Goal: Task Accomplishment & Management: Manage account settings

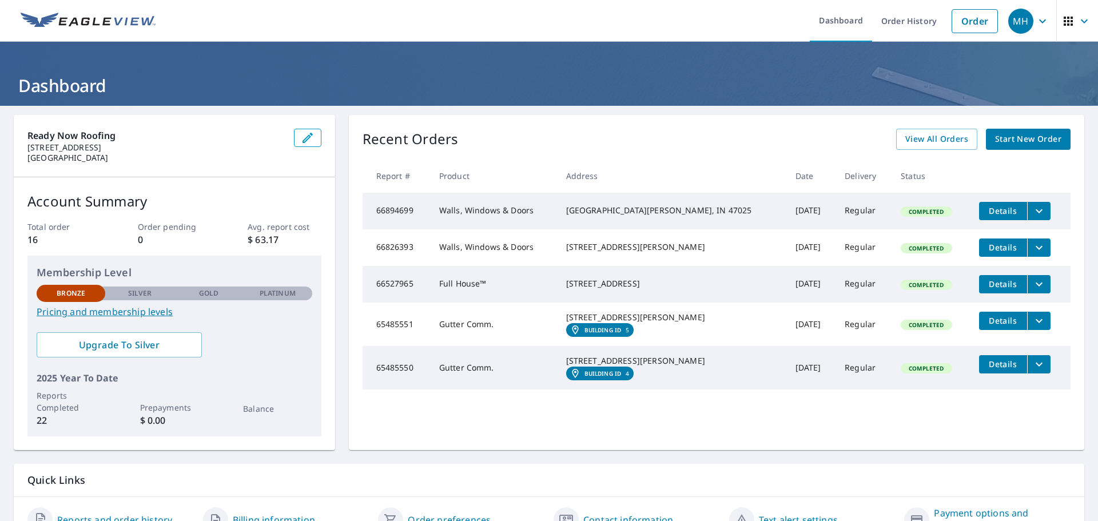
click at [1035, 23] on icon "button" at bounding box center [1042, 21] width 14 height 14
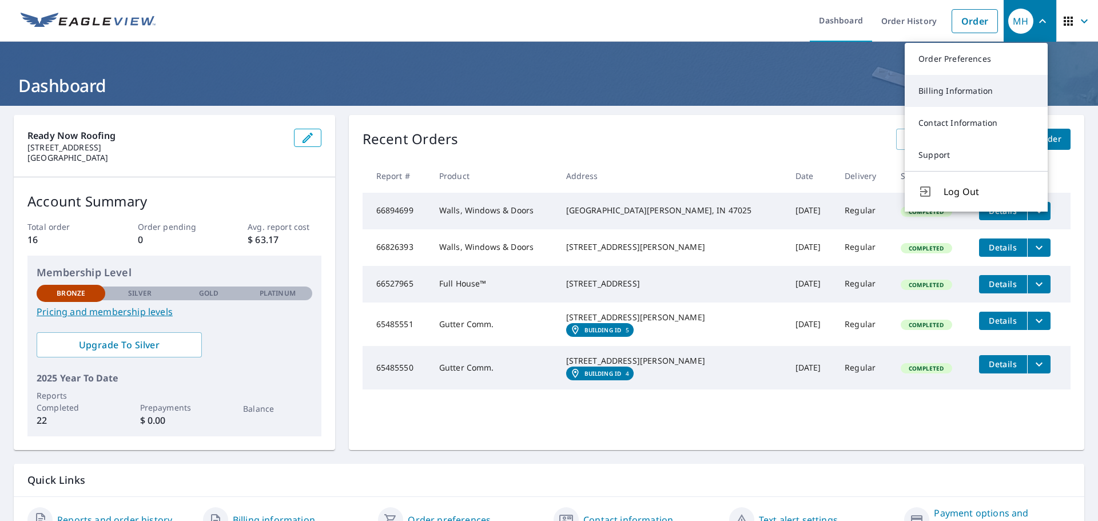
click at [980, 100] on link "Billing Information" at bounding box center [975, 91] width 143 height 32
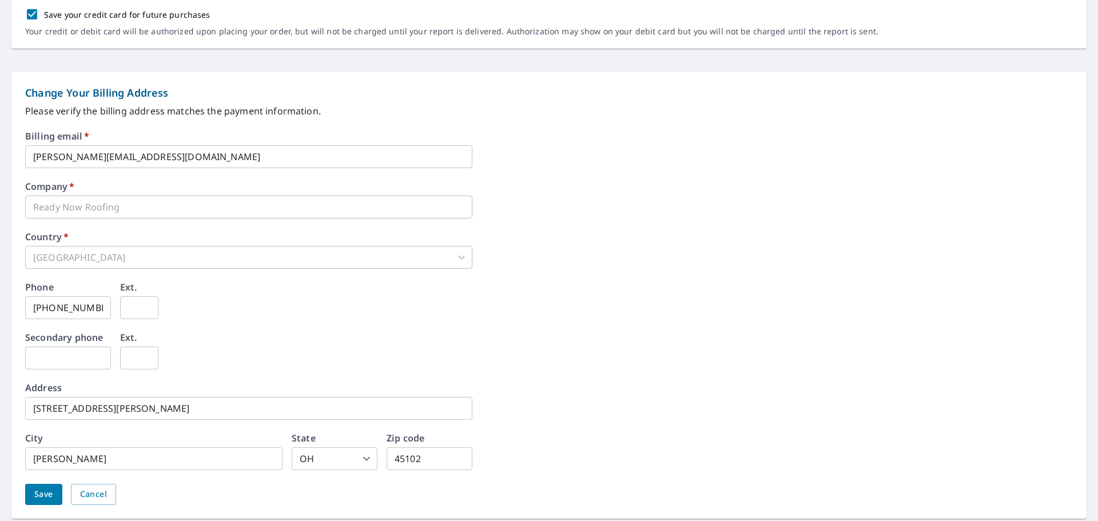
scroll to position [438, 0]
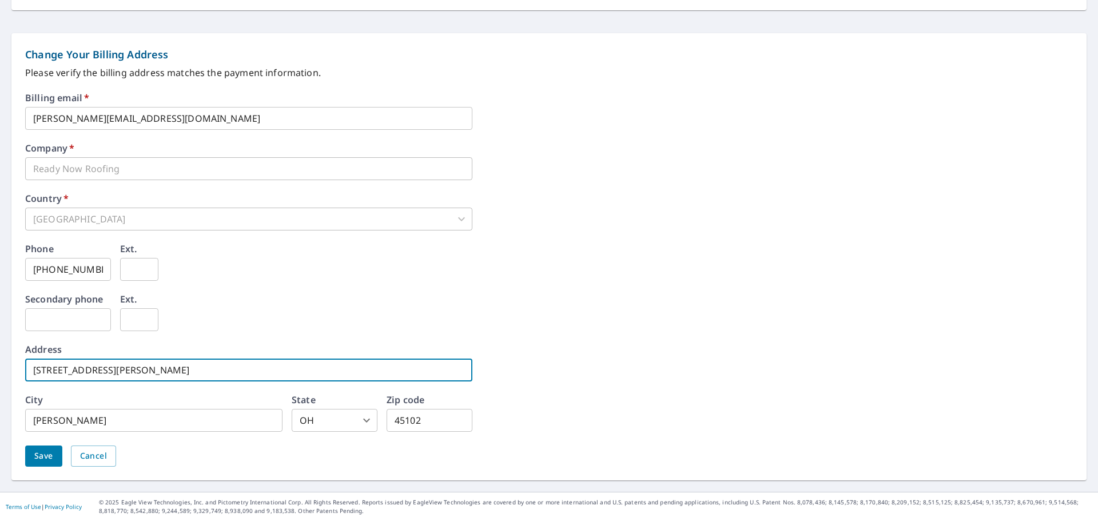
drag, startPoint x: 112, startPoint y: 375, endPoint x: 26, endPoint y: 377, distance: 85.8
click at [26, 377] on input "[STREET_ADDRESS][PERSON_NAME]" at bounding box center [248, 369] width 447 height 23
type input "350 E M"
click at [69, 457] on div "Save Cancel" at bounding box center [548, 455] width 1047 height 21
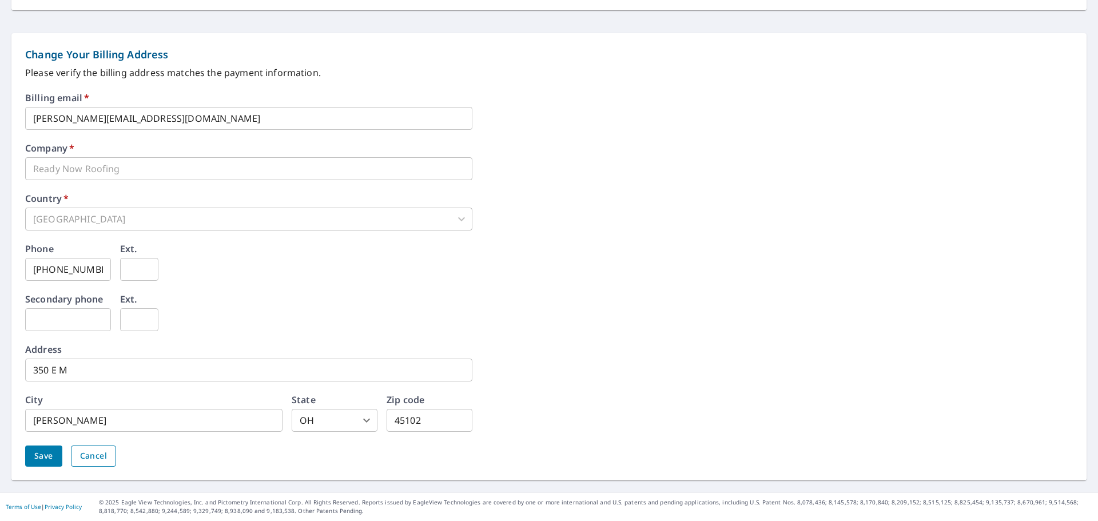
click at [75, 458] on button "Cancel" at bounding box center [93, 455] width 45 height 21
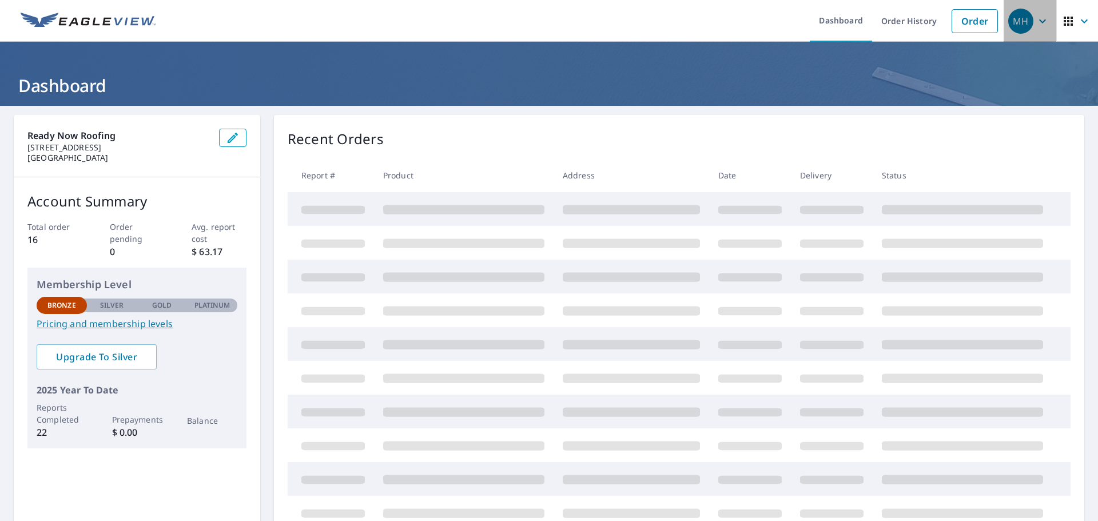
click at [1012, 38] on button "MH" at bounding box center [1029, 21] width 53 height 42
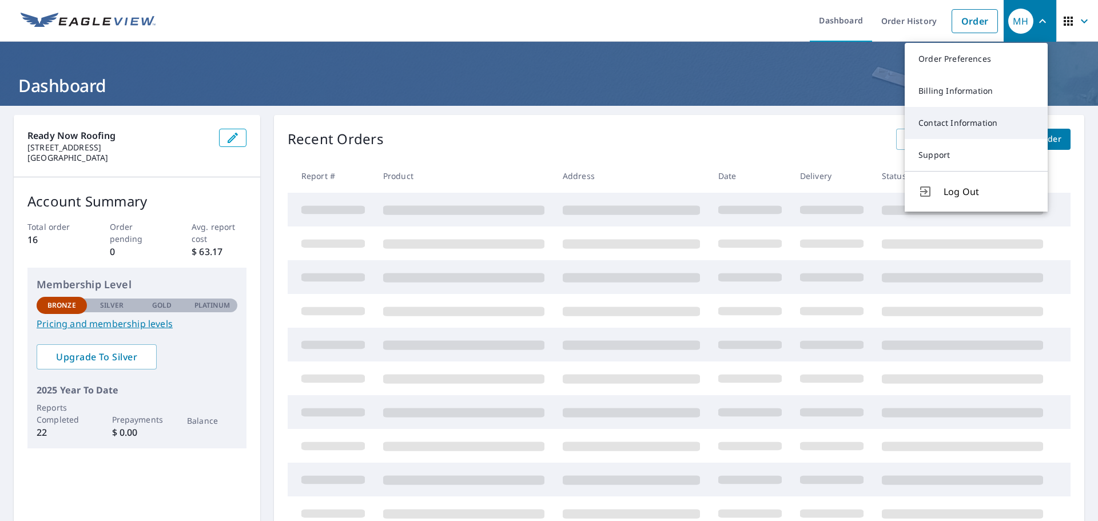
click at [960, 120] on link "Contact Information" at bounding box center [975, 123] width 143 height 32
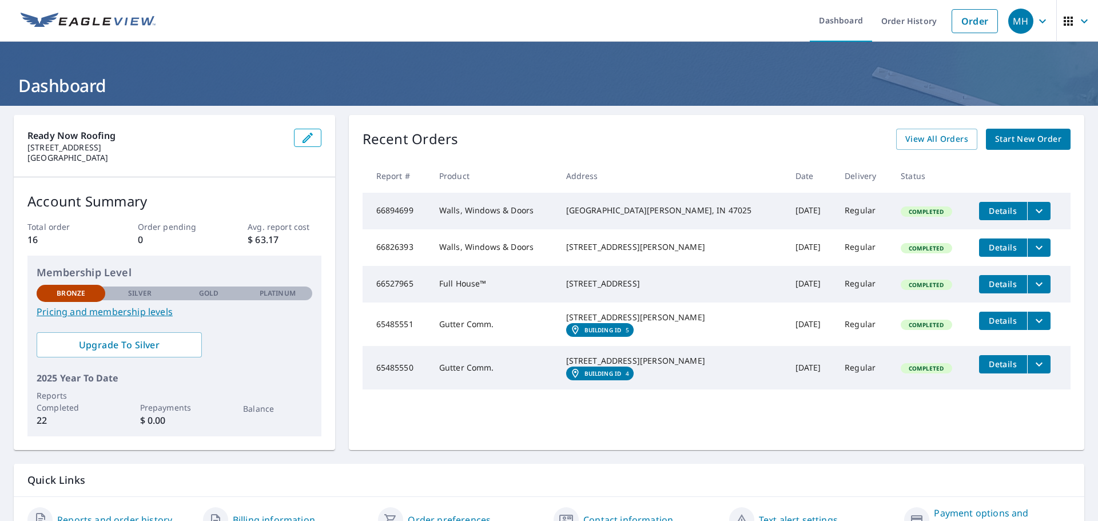
scroll to position [57, 0]
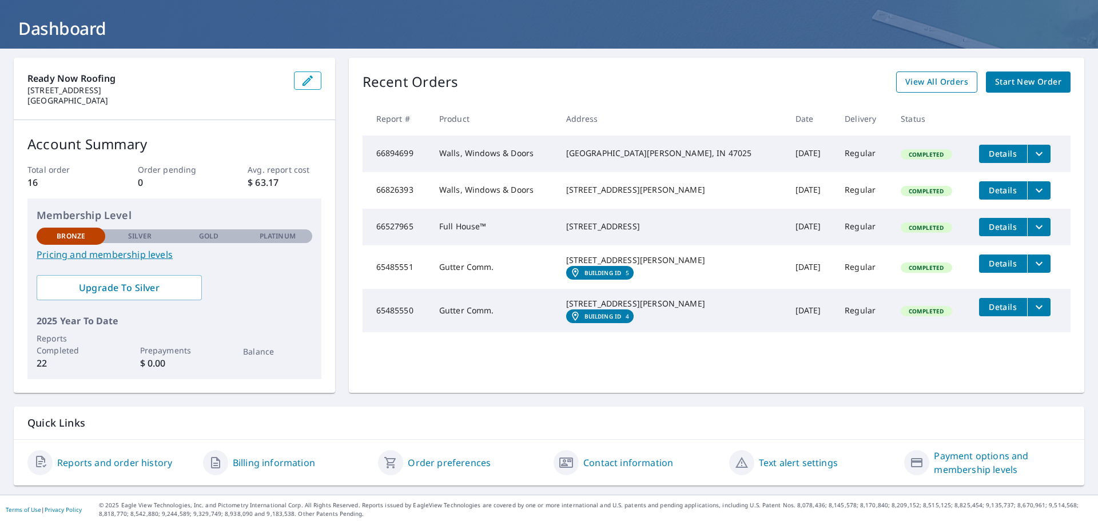
click at [942, 76] on span "View All Orders" at bounding box center [936, 82] width 63 height 14
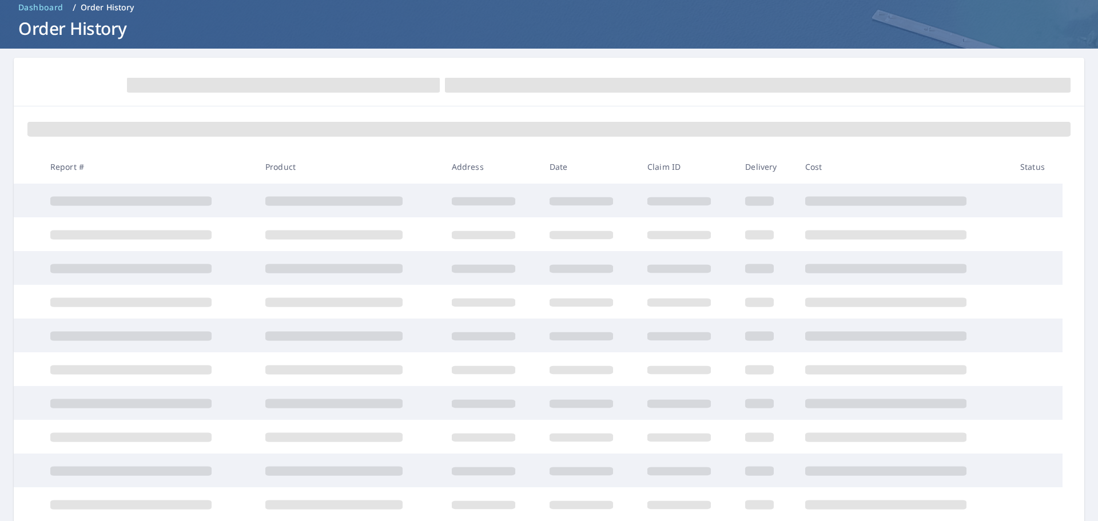
scroll to position [57, 0]
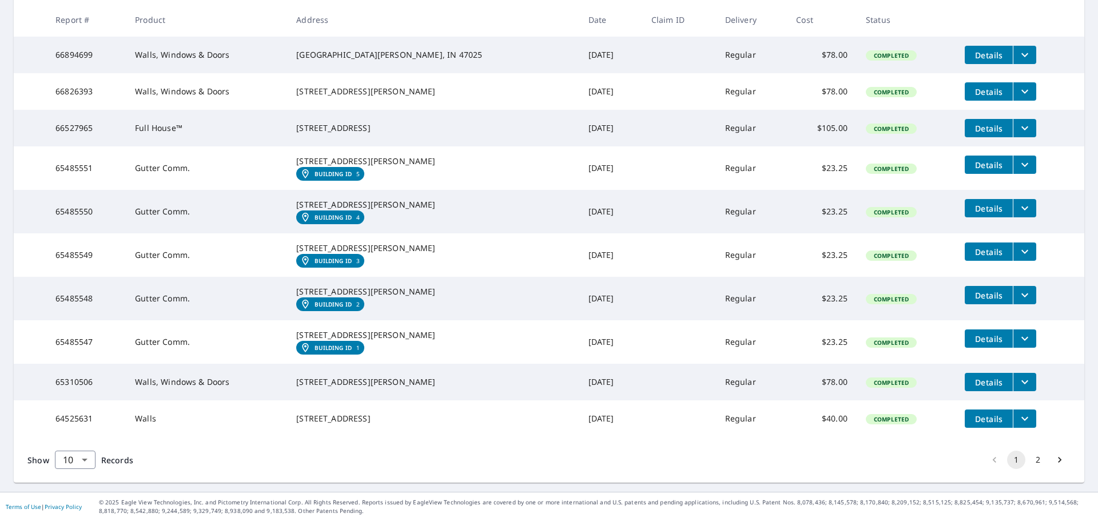
scroll to position [286, 0]
click at [1018, 425] on icon "filesDropdownBtn-64525631" at bounding box center [1025, 419] width 14 height 14
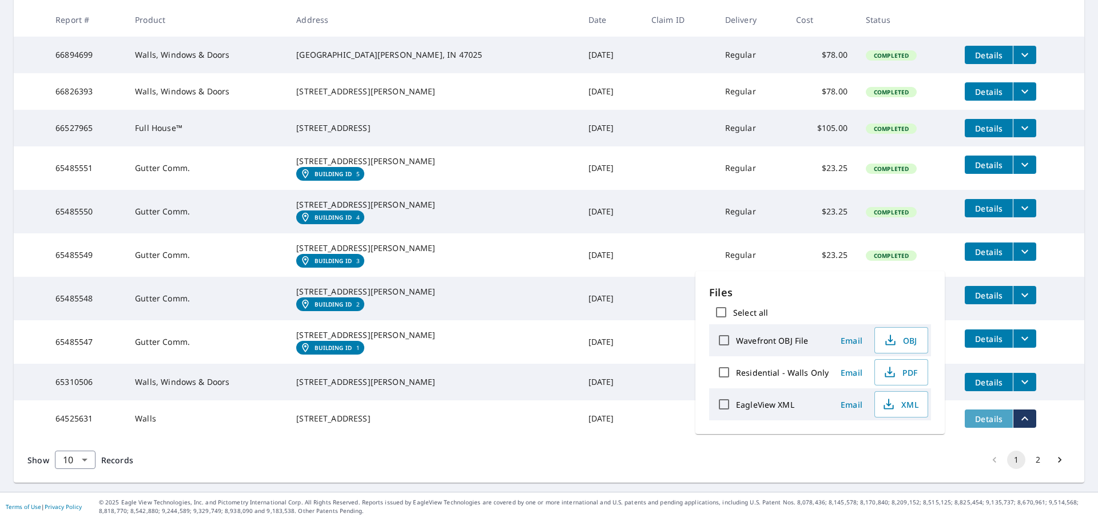
click at [971, 424] on span "Details" at bounding box center [988, 418] width 34 height 11
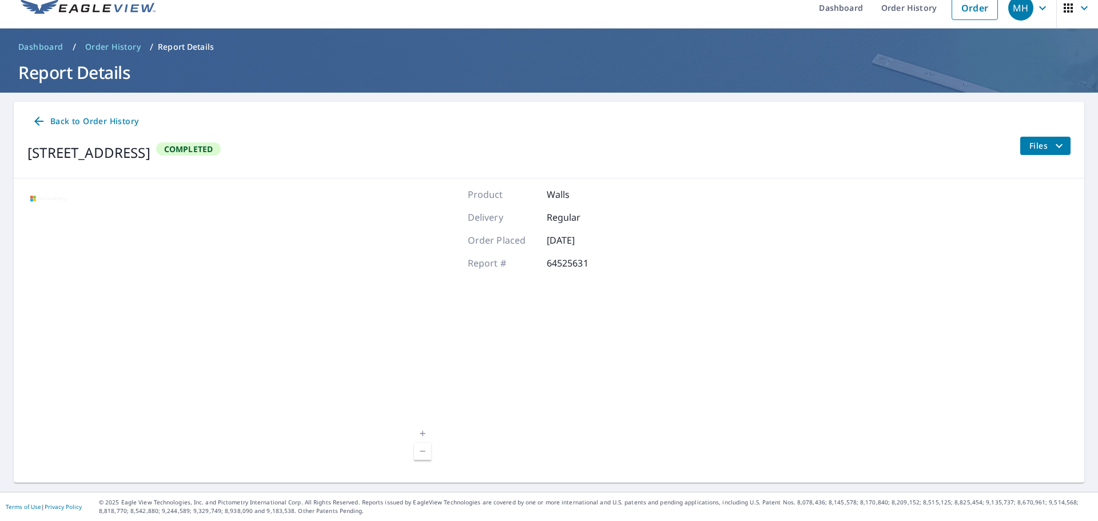
drag, startPoint x: 1062, startPoint y: 141, endPoint x: 1059, endPoint y: 148, distance: 8.0
click at [1060, 148] on div "Back to Order History [STREET_ADDRESS] Completed Files" at bounding box center [549, 140] width 1070 height 77
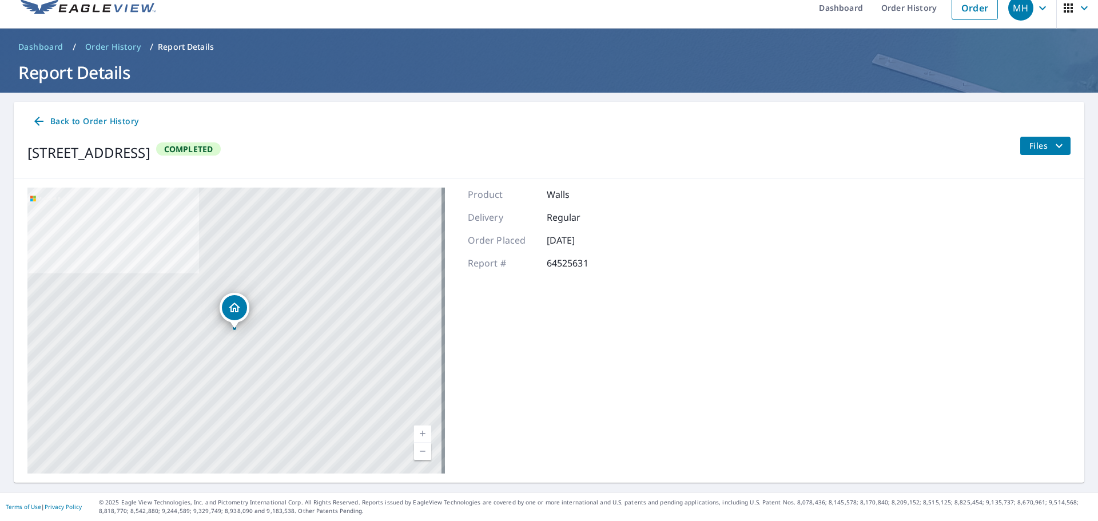
click at [1059, 148] on button "Files" at bounding box center [1044, 146] width 51 height 18
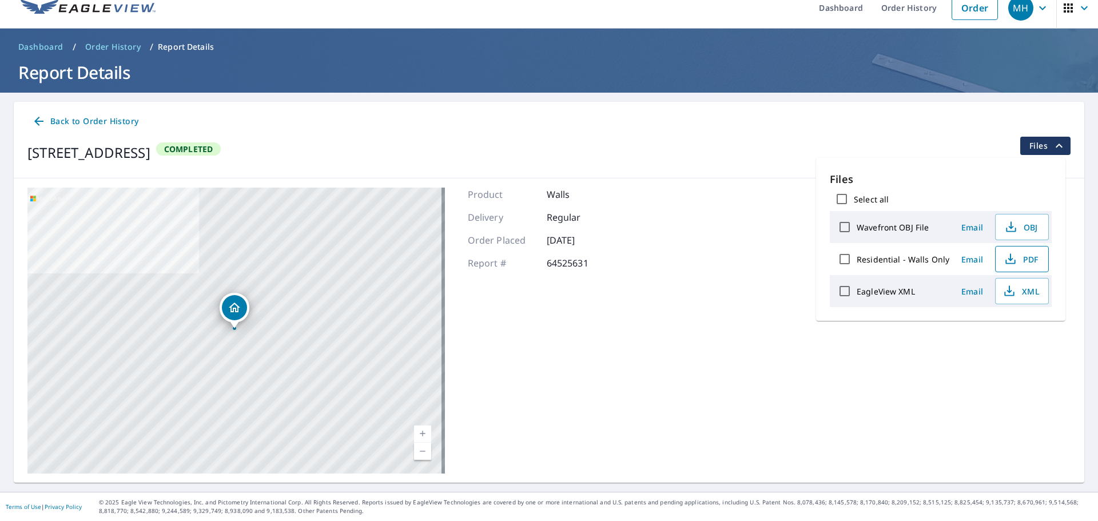
click at [1008, 263] on icon "button" at bounding box center [1010, 262] width 10 height 5
